Goal: Share content

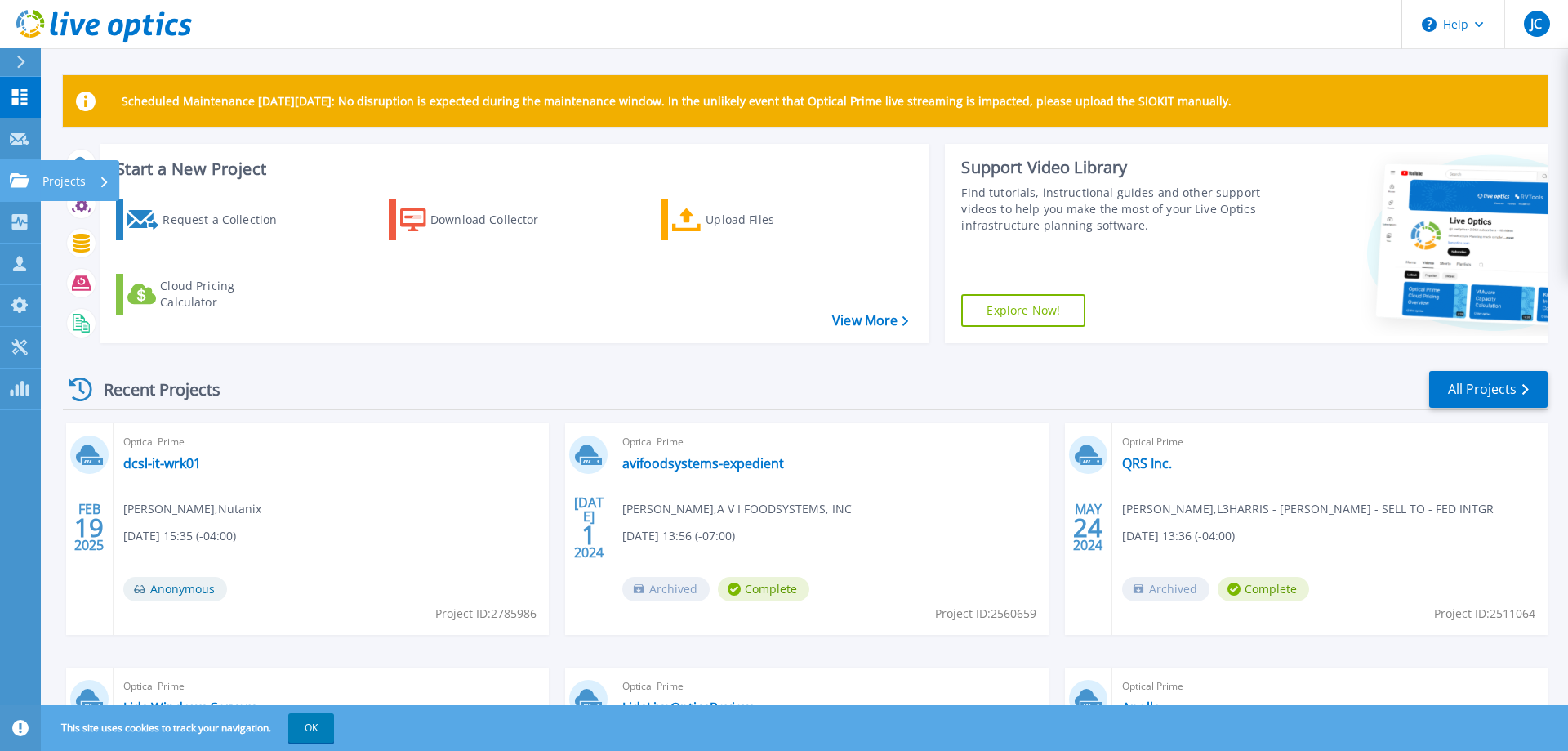
click at [10, 193] on link "Projects Projects" at bounding box center [20, 181] width 41 height 42
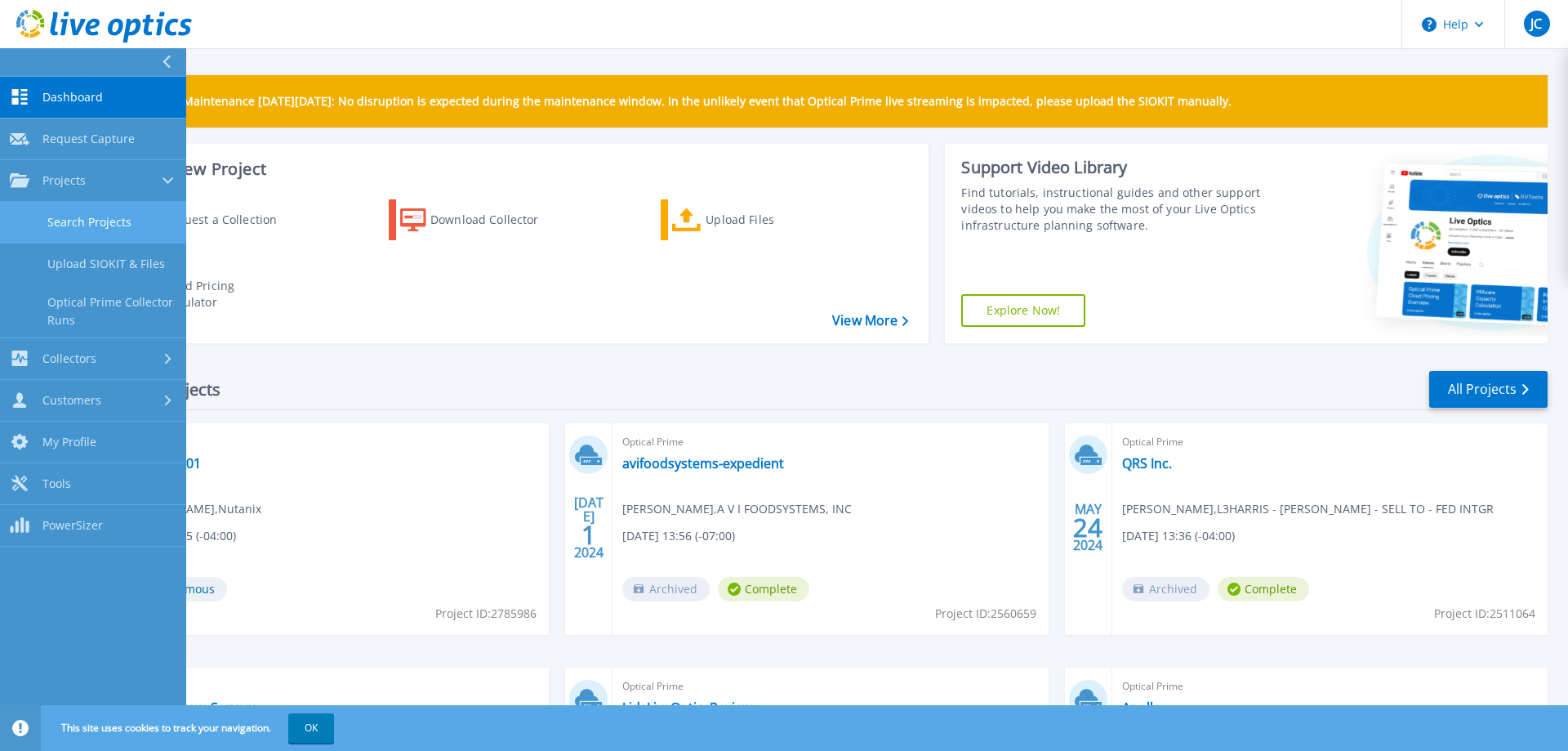
click at [91, 219] on link "Search Projects" at bounding box center [93, 222] width 186 height 42
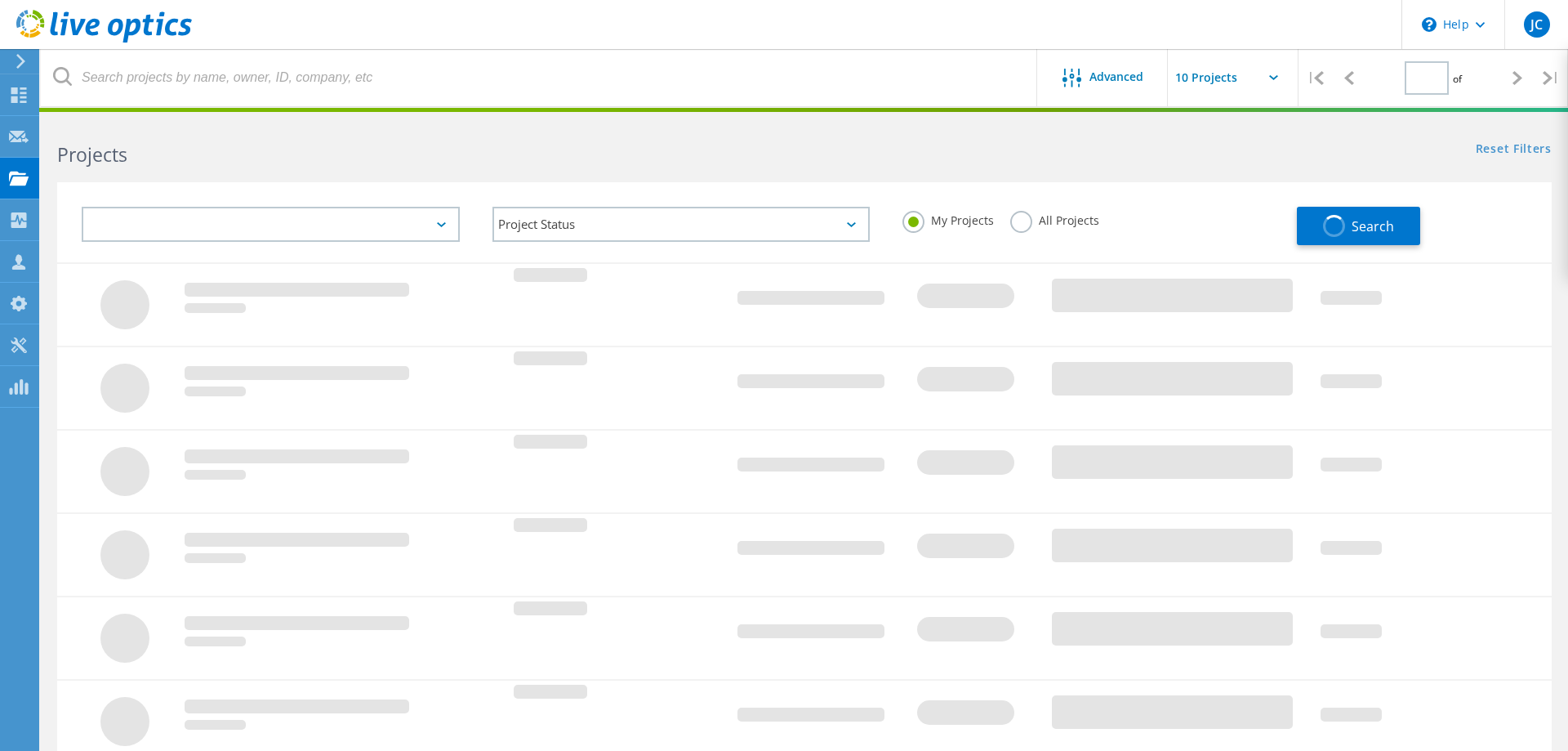
type input "1"
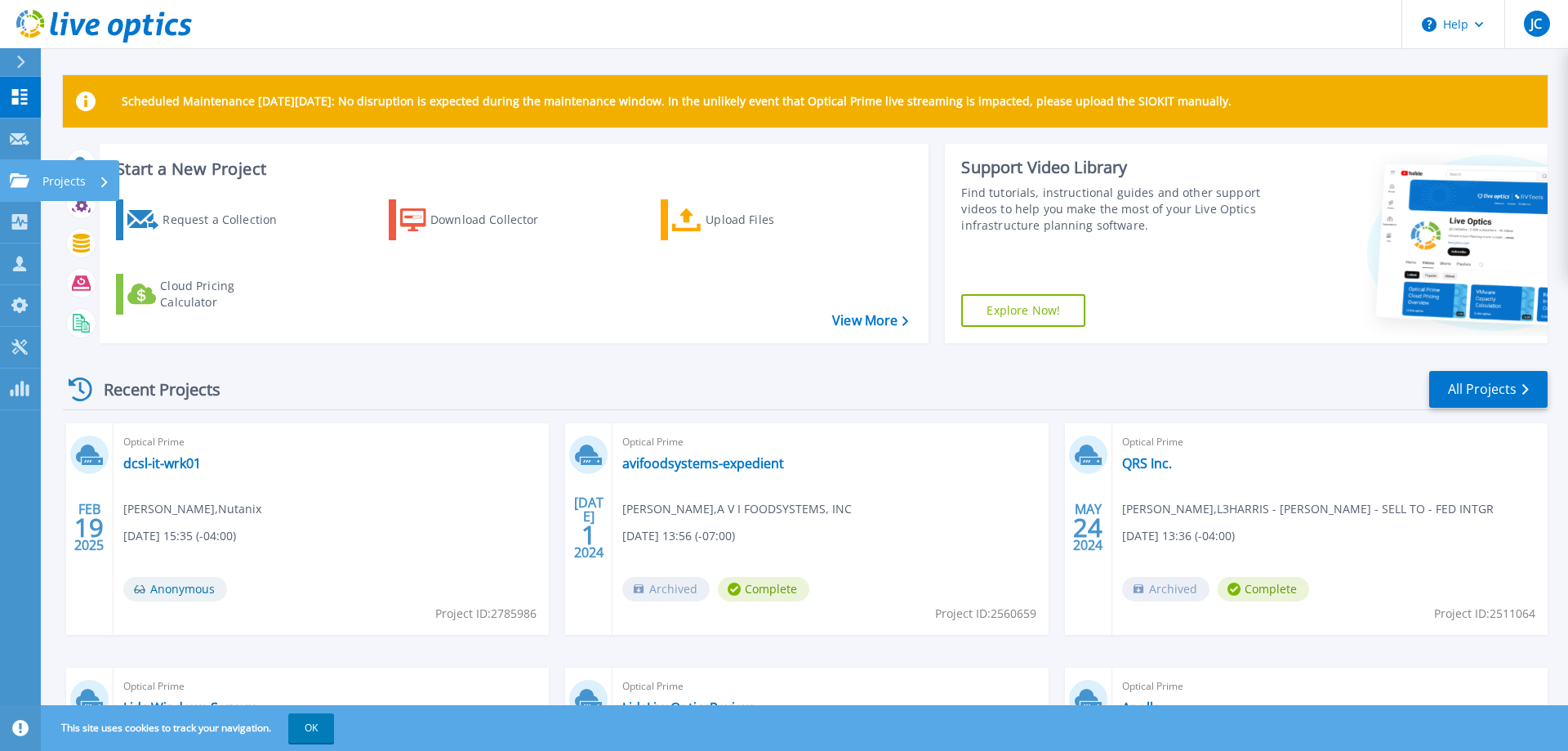
click at [19, 178] on icon at bounding box center [19, 180] width 19 height 14
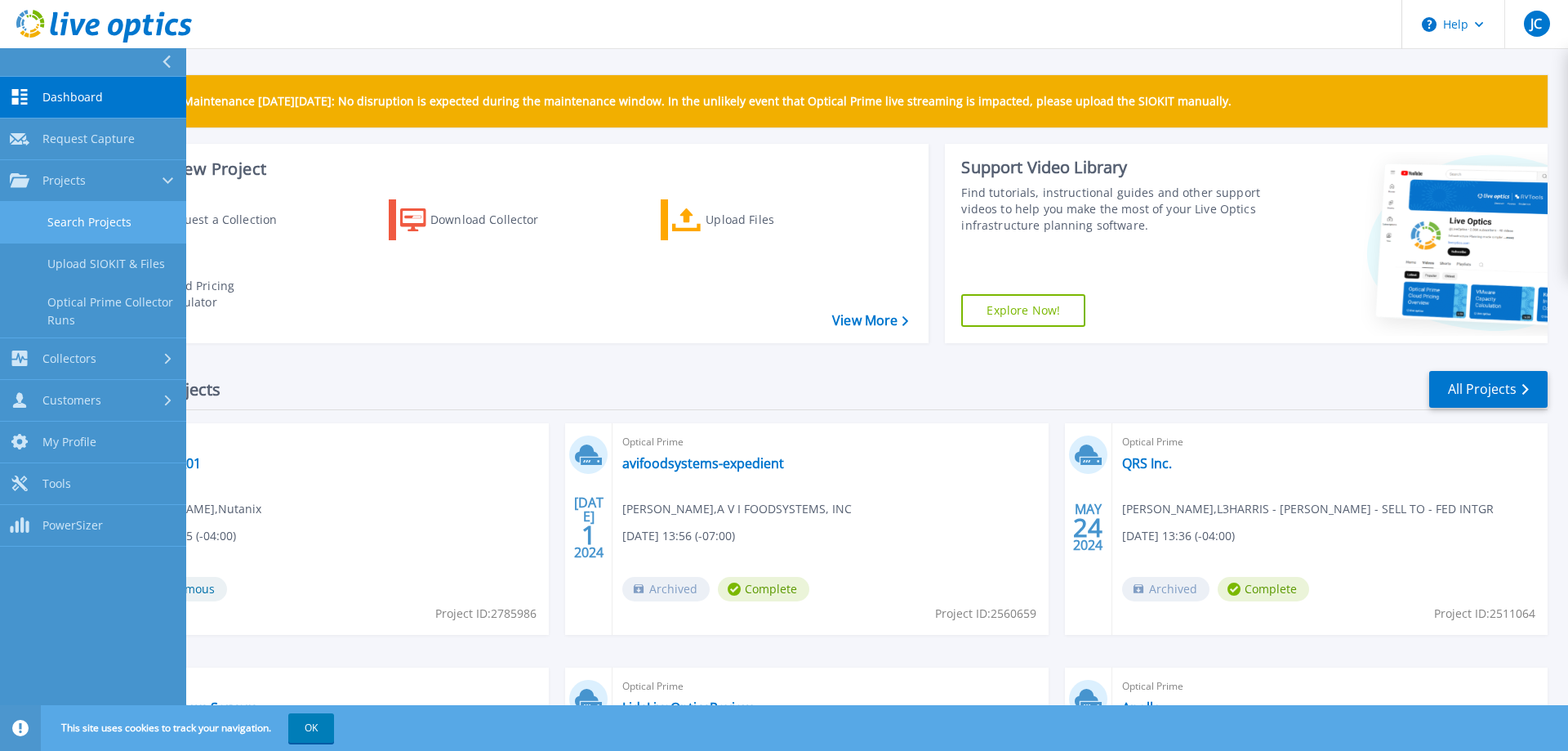
click at [81, 219] on link "Search Projects" at bounding box center [93, 222] width 186 height 42
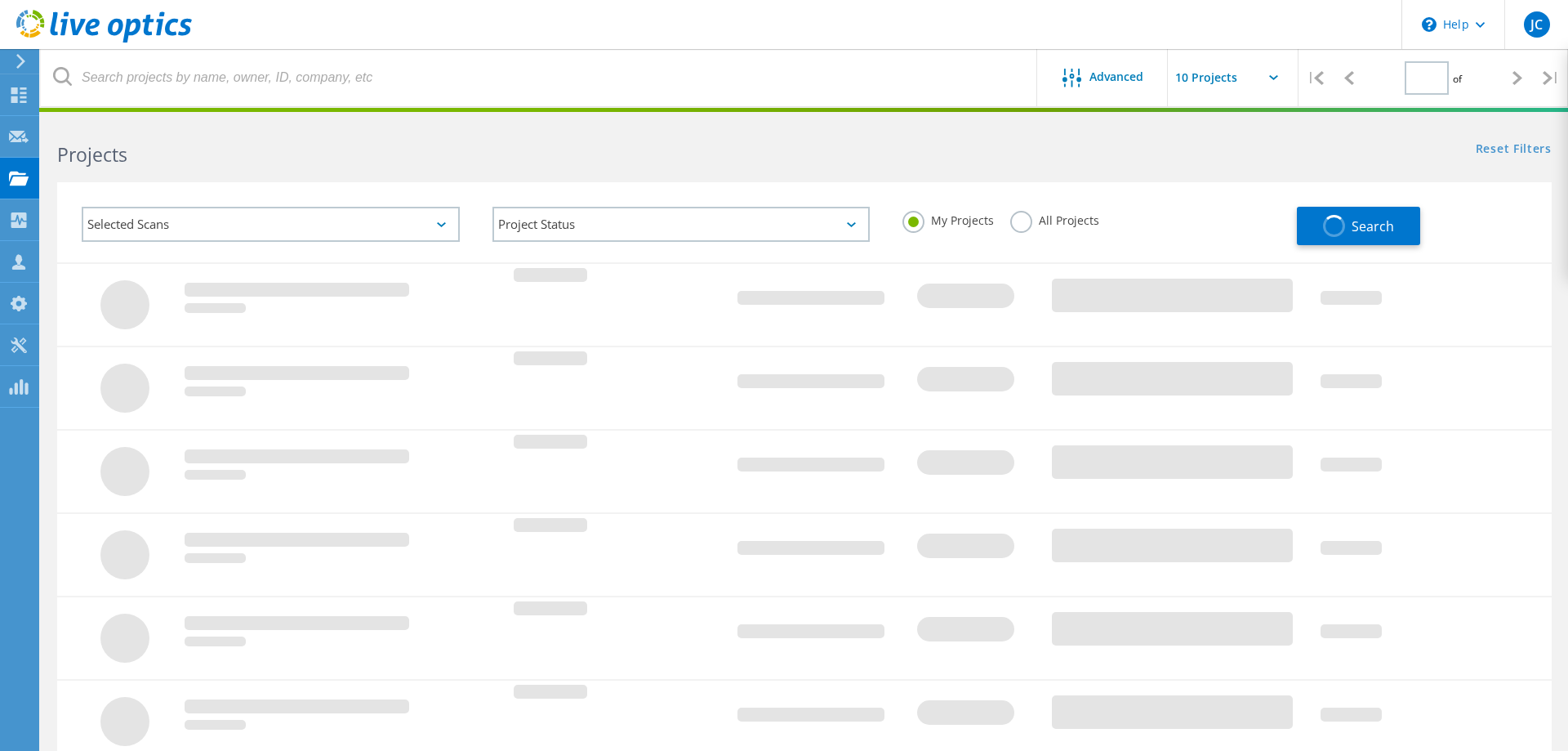
type input "1"
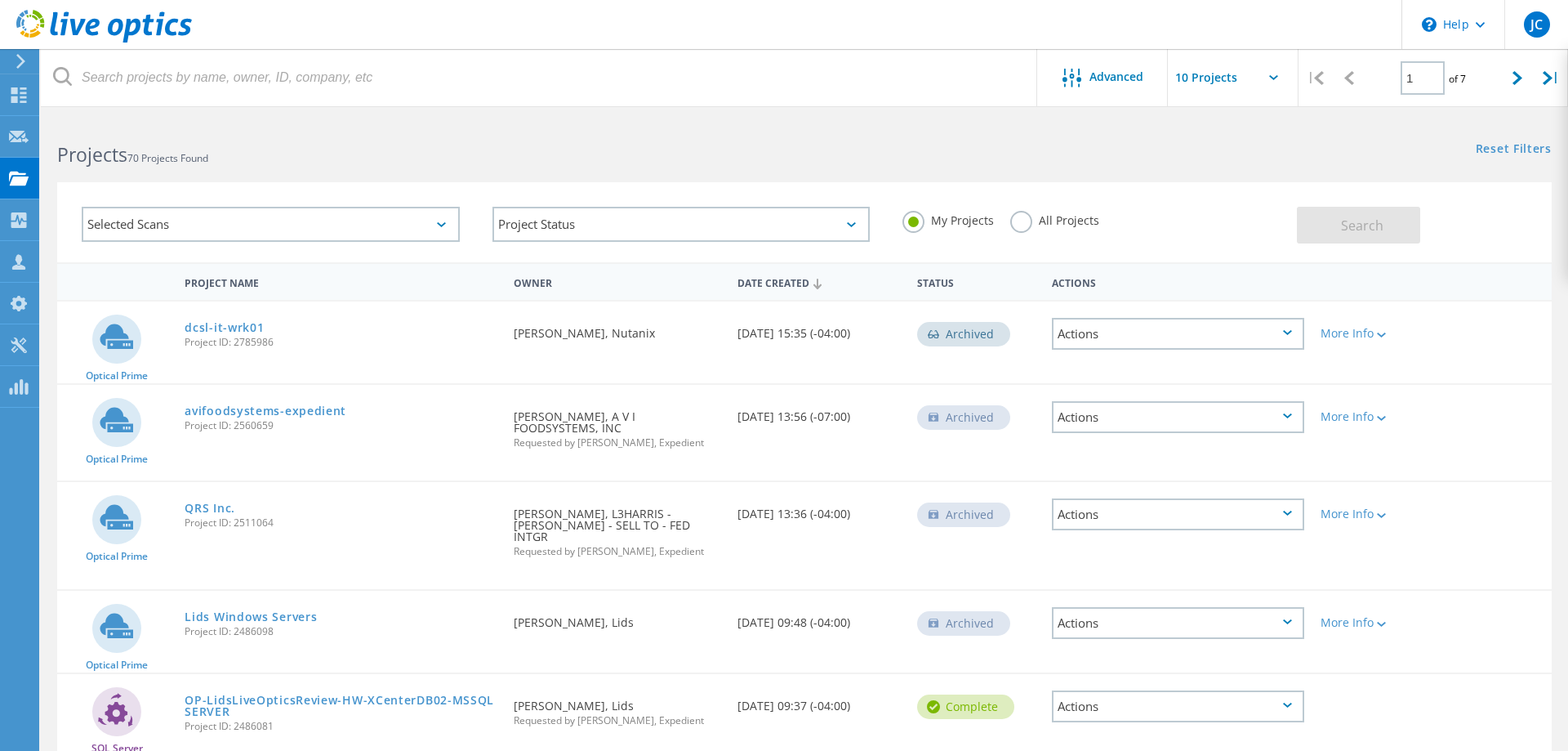
click at [1280, 336] on div "Actions" at bounding box center [1177, 333] width 253 height 31
click at [1479, 378] on div "Optical Prime dcsl-it-wrk01 Project ID: 2785986 Requested By [PERSON_NAME], Nut…" at bounding box center [804, 342] width 1494 height 81
click at [1157, 341] on div "Actions" at bounding box center [1177, 333] width 253 height 31
click at [1141, 335] on div "Share" at bounding box center [1177, 333] width 249 height 25
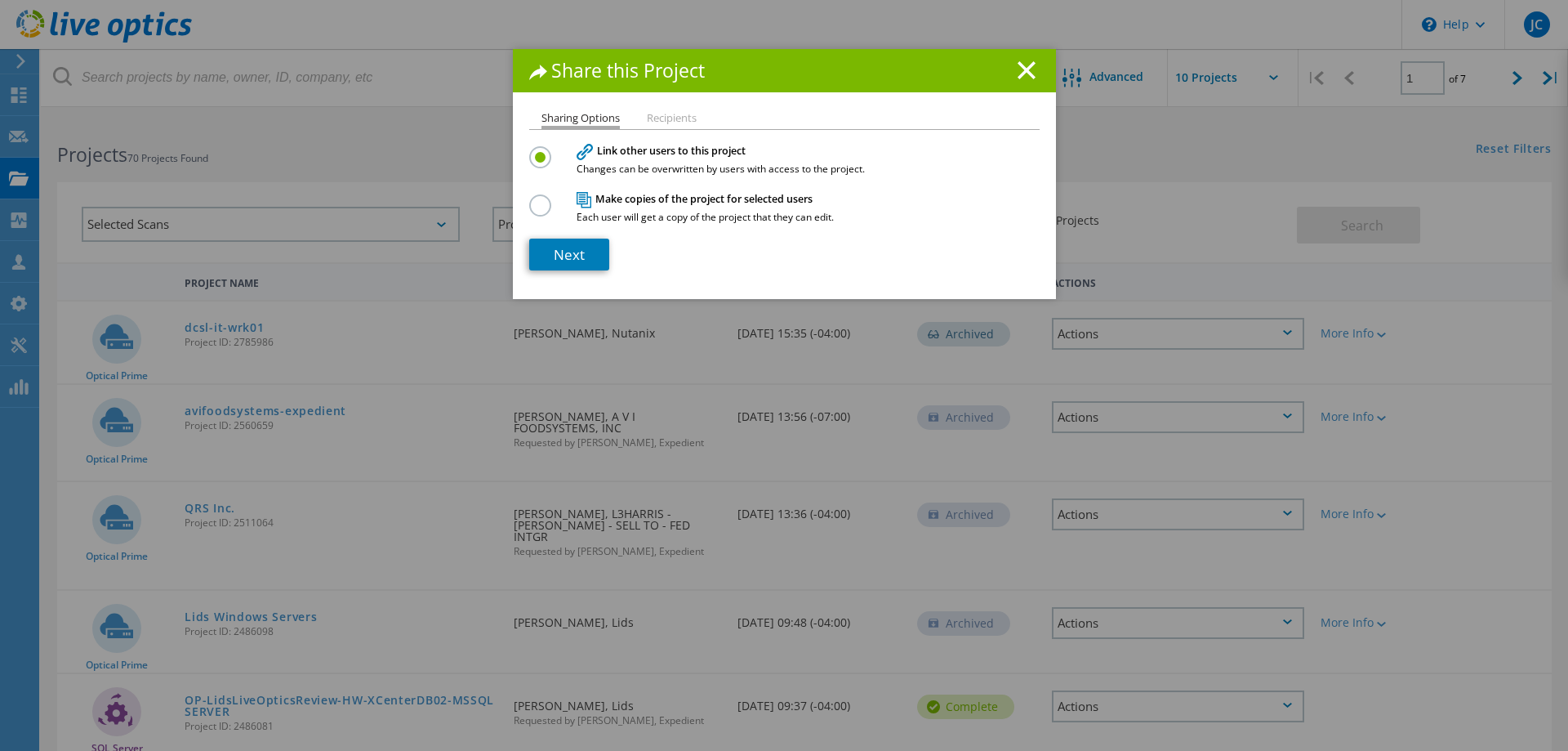
click at [666, 115] on li "Recipients" at bounding box center [672, 119] width 50 height 13
click at [543, 198] on label at bounding box center [543, 196] width 29 height 4
click at [0, 0] on input "radio" at bounding box center [0, 0] width 0 height 0
click at [541, 150] on label at bounding box center [543, 148] width 29 height 4
click at [0, 0] on input "radio" at bounding box center [0, 0] width 0 height 0
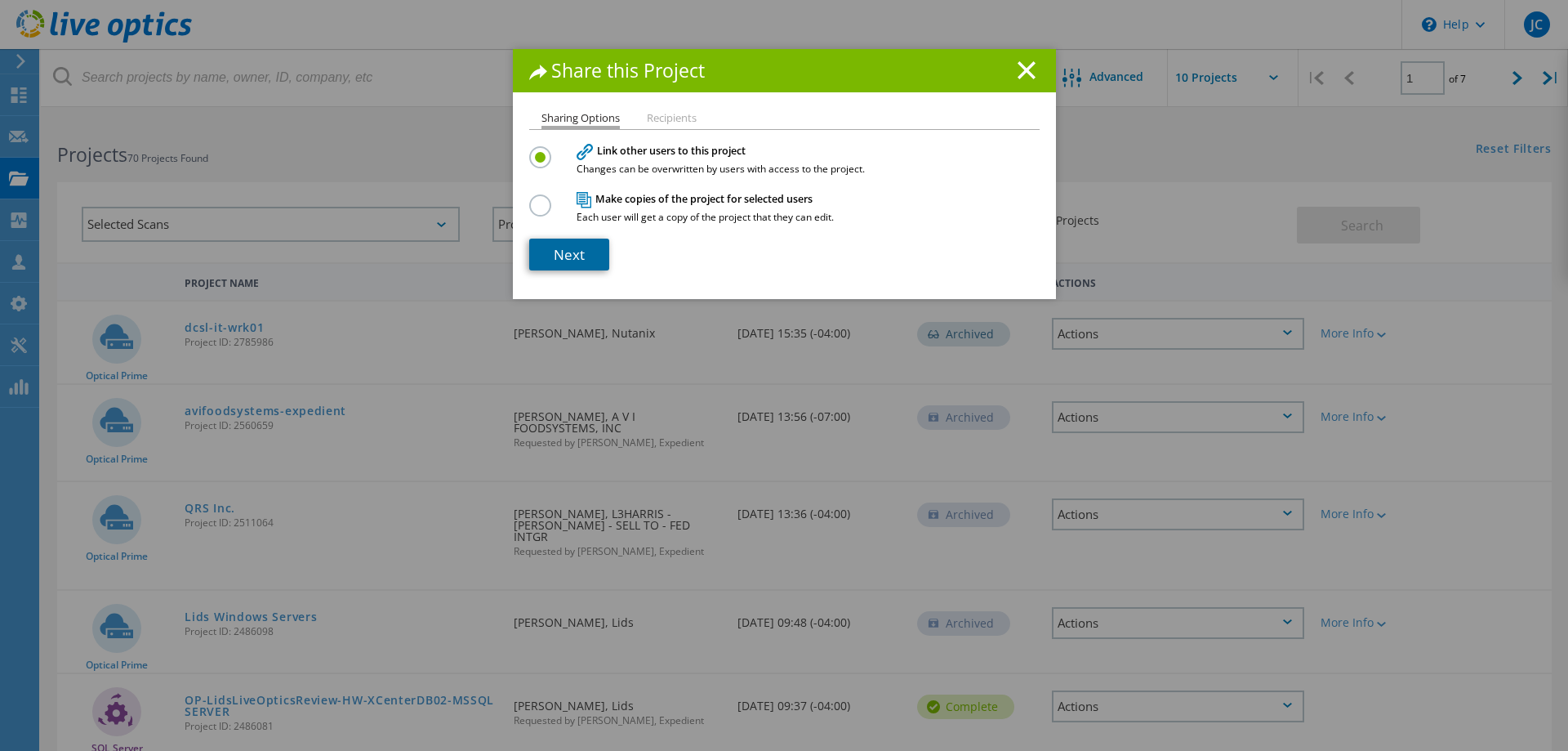
click at [589, 258] on link "Next" at bounding box center [569, 255] width 80 height 31
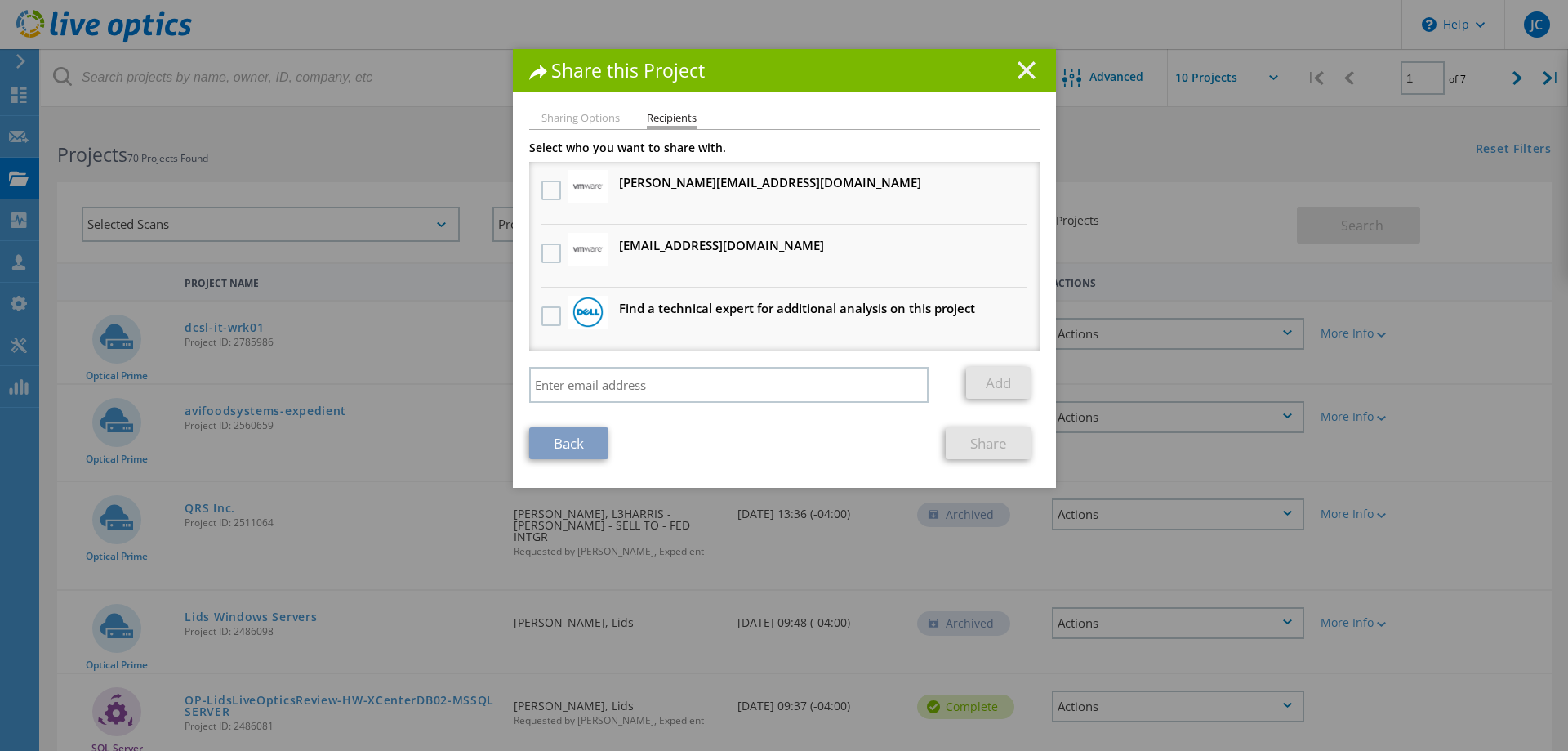
click at [1024, 71] on line at bounding box center [1027, 70] width 17 height 17
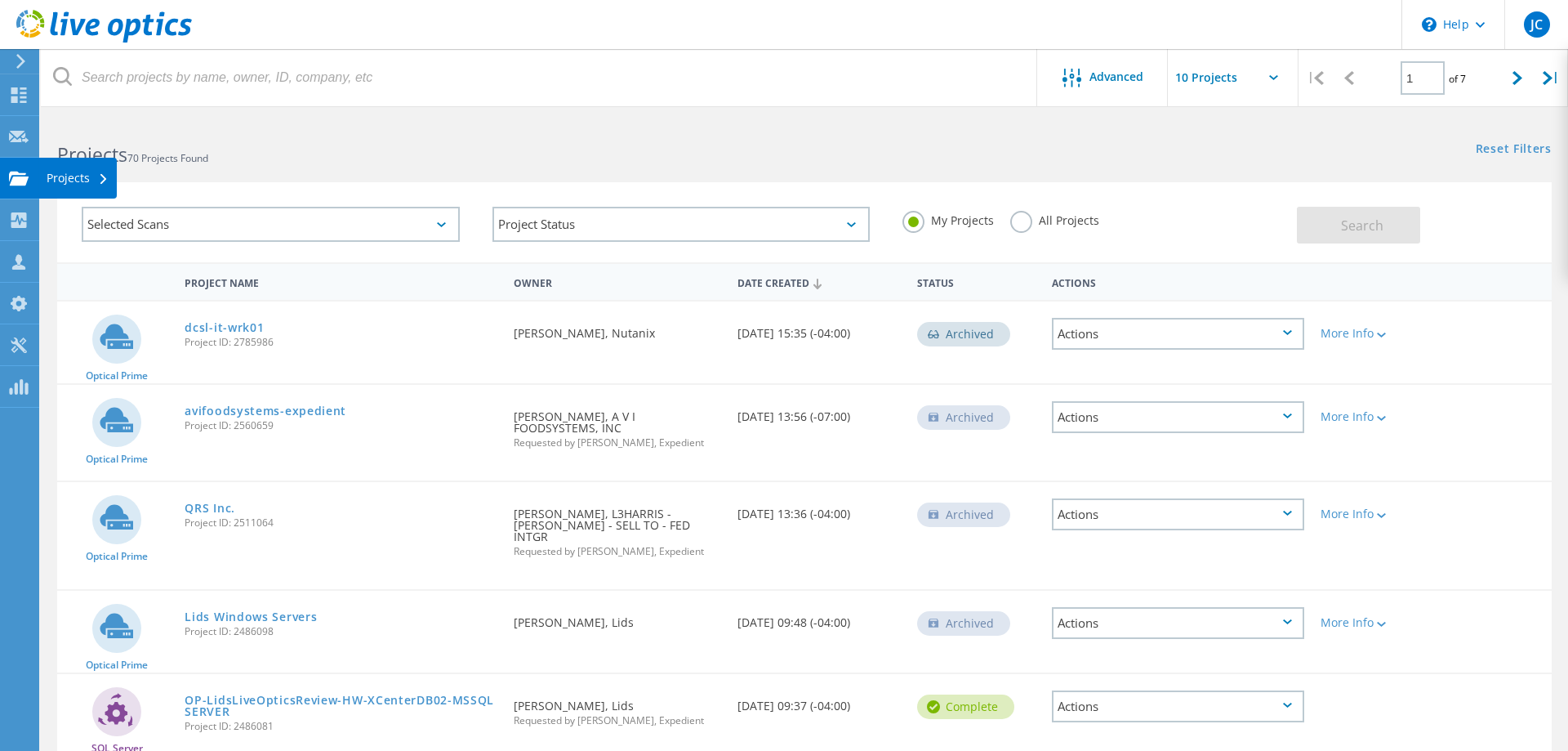
click at [13, 189] on div at bounding box center [19, 180] width 19 height 18
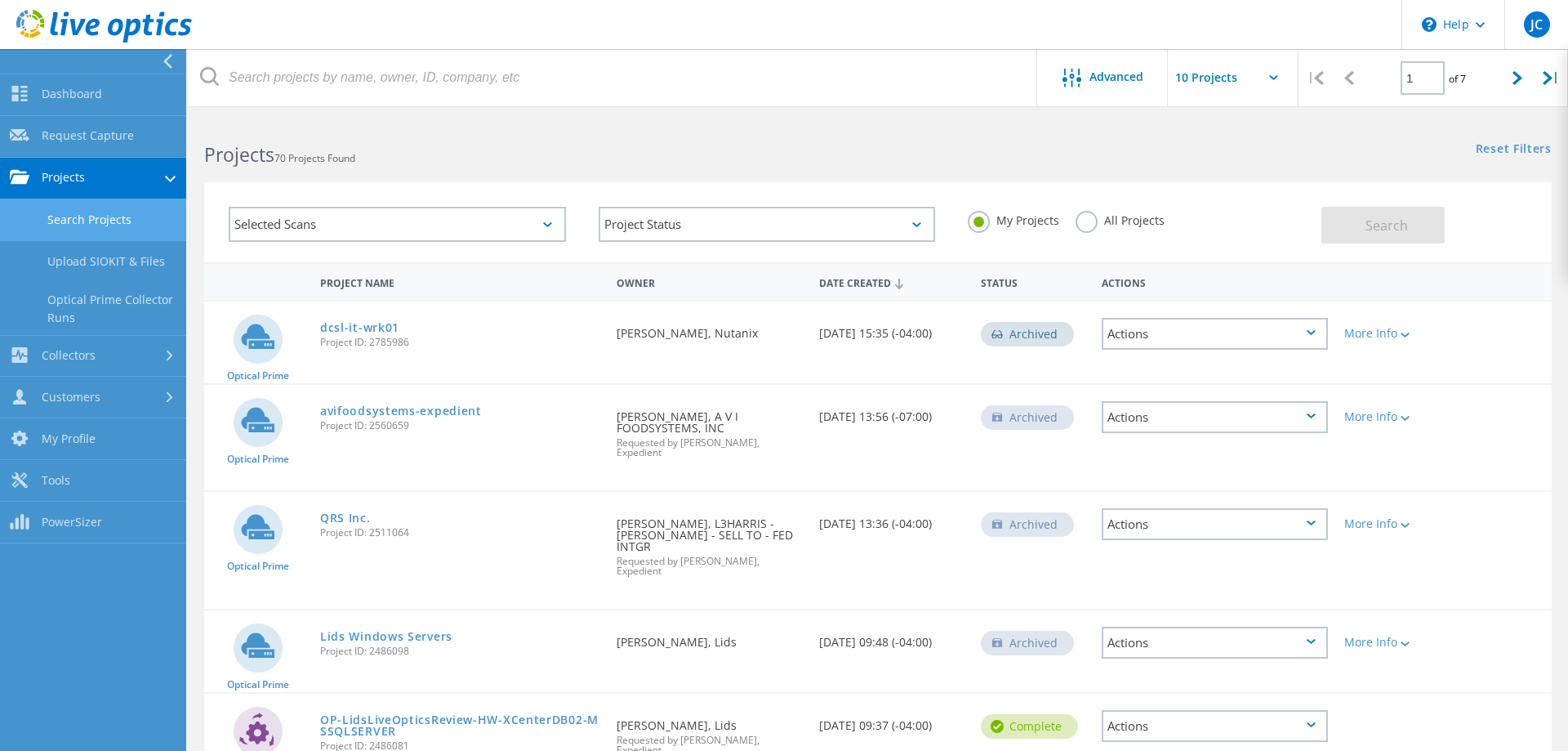
click at [1314, 343] on div "Actions" at bounding box center [1214, 333] width 226 height 31
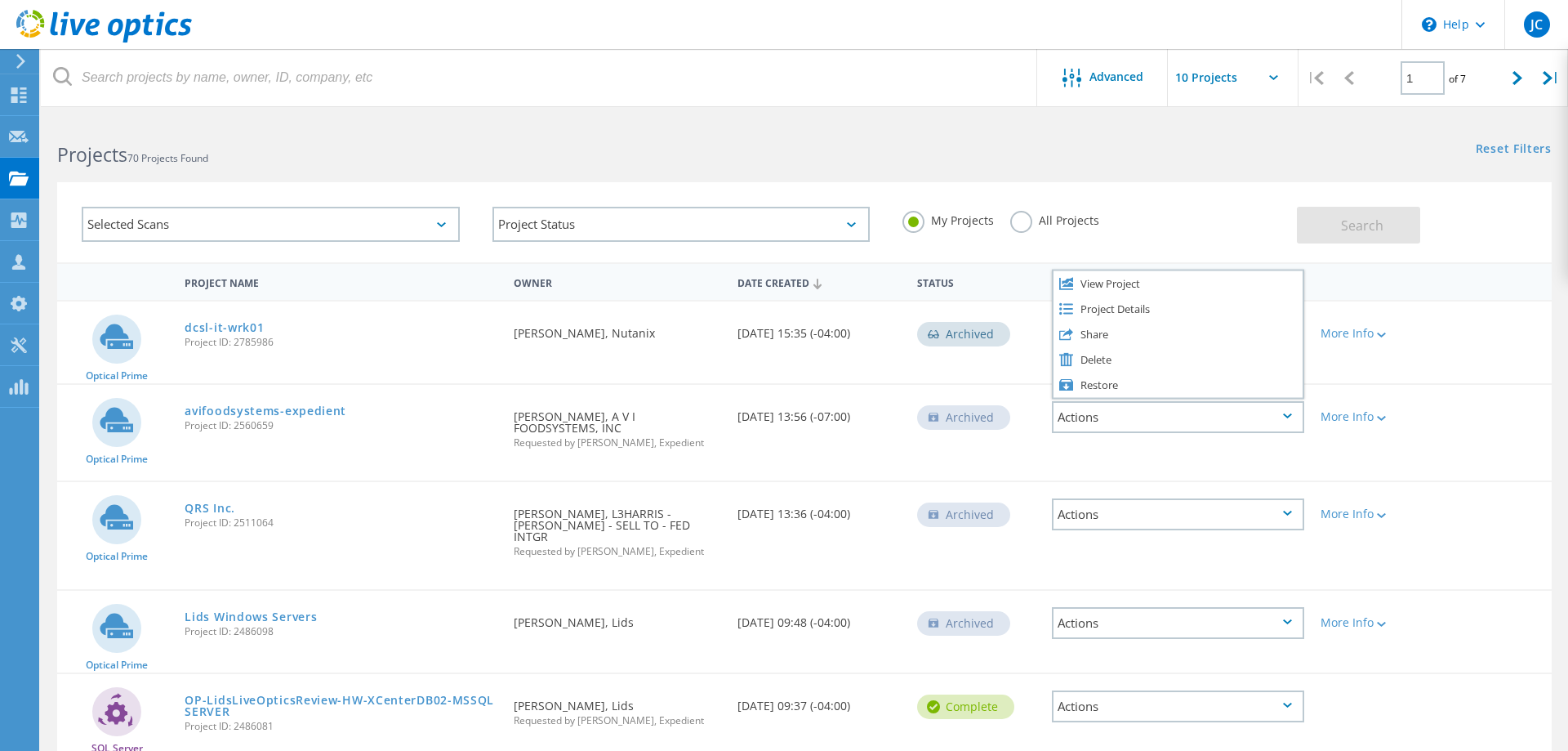
click at [1368, 360] on div "Optical Prime dcsl-it-wrk01 Project ID: 2785986 Requested By [PERSON_NAME], Nut…" at bounding box center [804, 342] width 1494 height 81
click at [1298, 336] on div "Actions" at bounding box center [1177, 333] width 253 height 31
click at [1212, 191] on div "My Projects All Projects" at bounding box center [1091, 220] width 411 height 60
click at [1260, 329] on div "Actions" at bounding box center [1177, 333] width 253 height 31
click at [1130, 333] on div "Share" at bounding box center [1177, 333] width 249 height 25
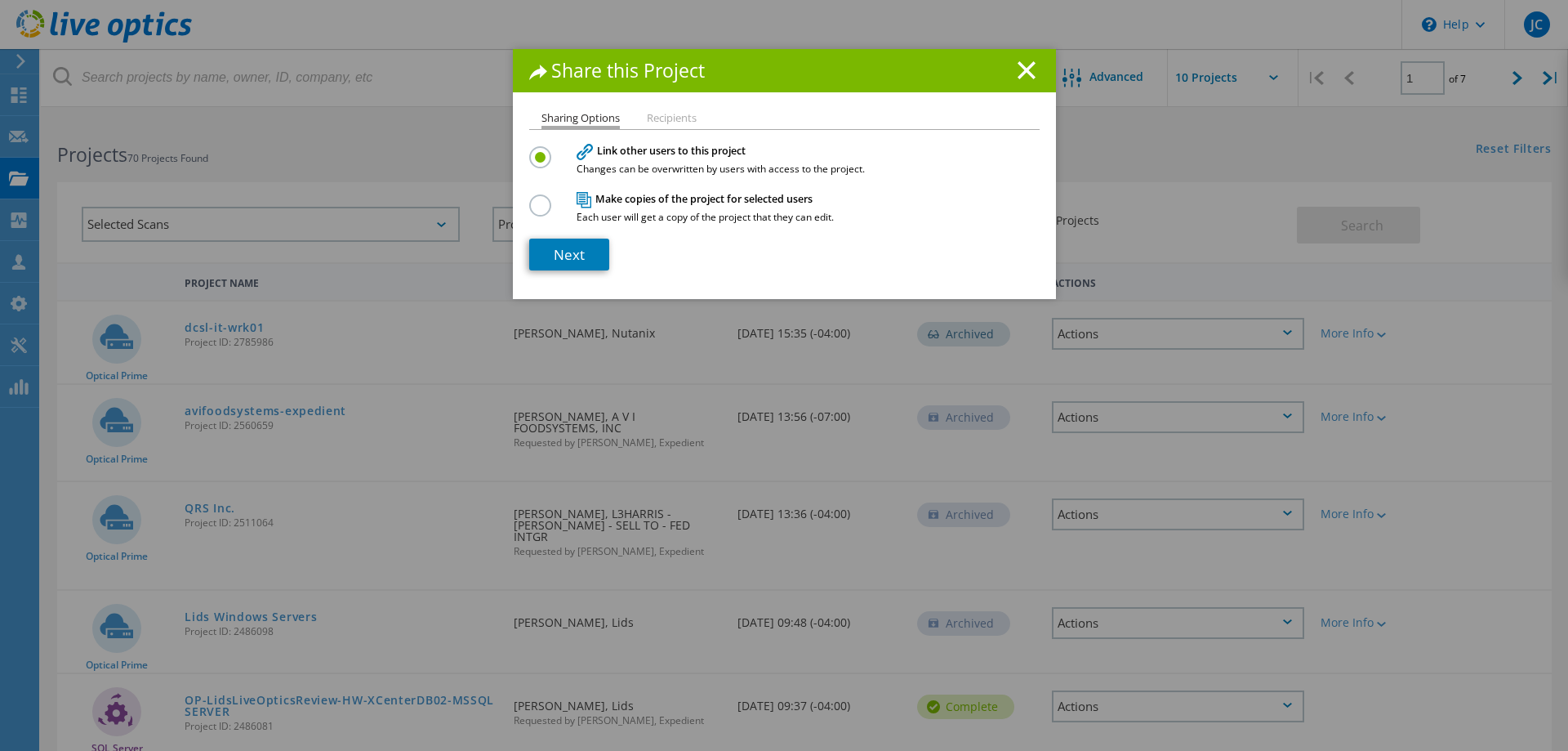
click at [542, 198] on label at bounding box center [543, 196] width 29 height 4
click at [0, 0] on input "radio" at bounding box center [0, 0] width 0 height 0
